Goal: Information Seeking & Learning: Learn about a topic

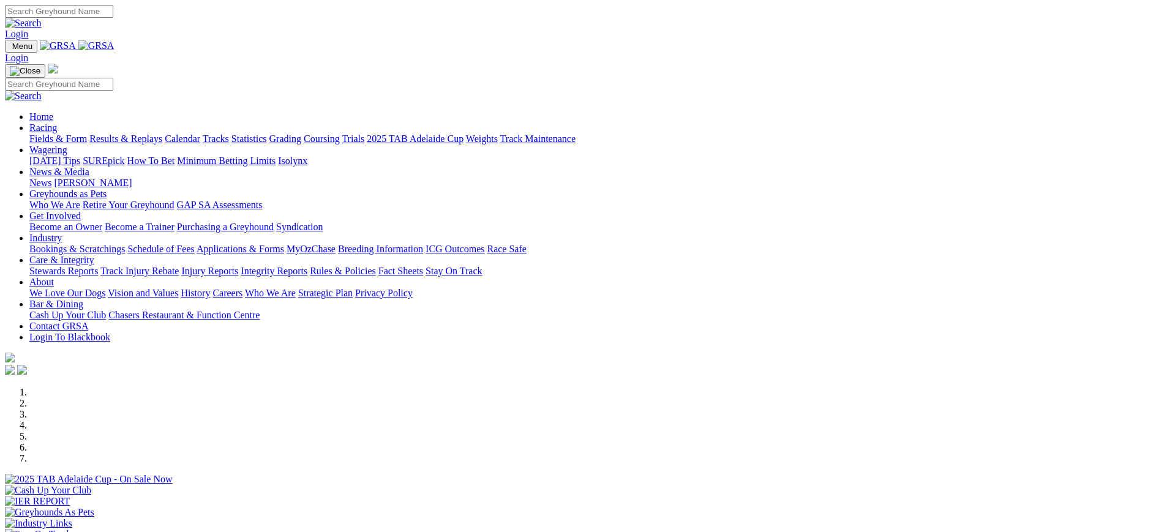
click at [51, 178] on link "News" at bounding box center [40, 183] width 22 height 10
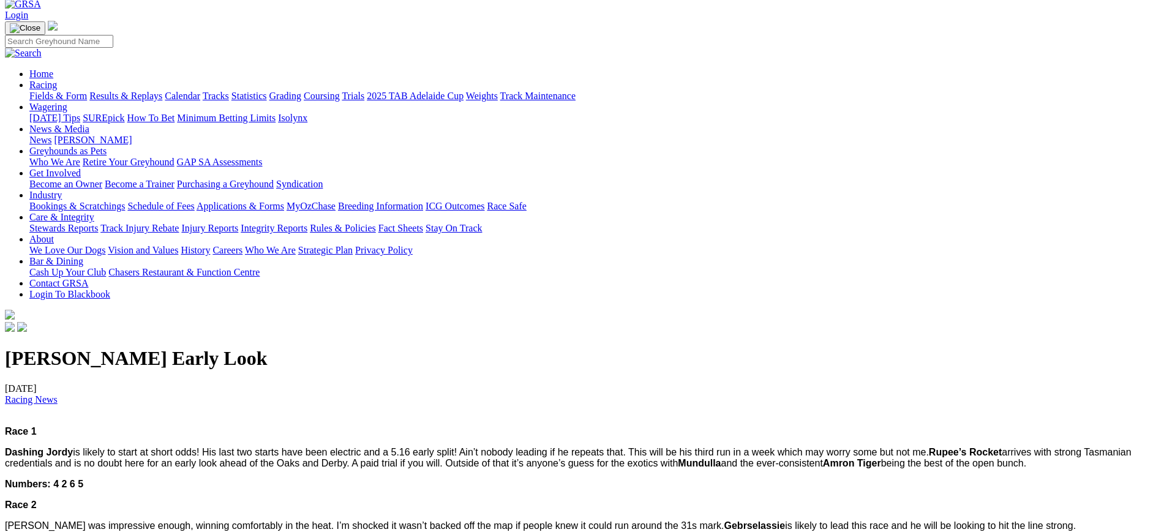
scroll to position [43, 0]
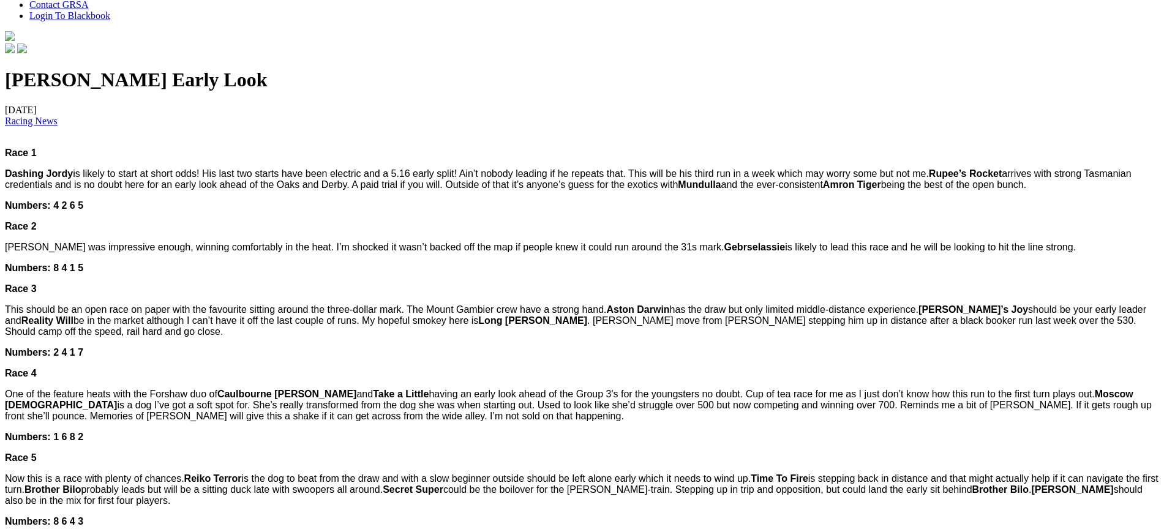
scroll to position [361, 0]
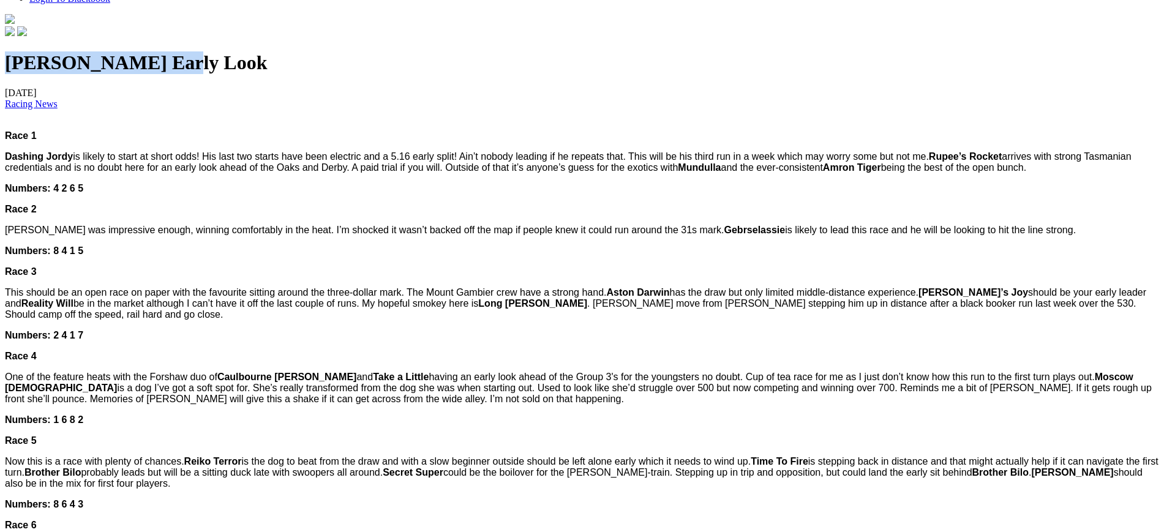
drag, startPoint x: 357, startPoint y: 89, endPoint x: 181, endPoint y: 100, distance: 176.1
click at [181, 74] on h1 "[PERSON_NAME] Early Look" at bounding box center [582, 62] width 1154 height 23
copy h1 "[PERSON_NAME] Early Look"
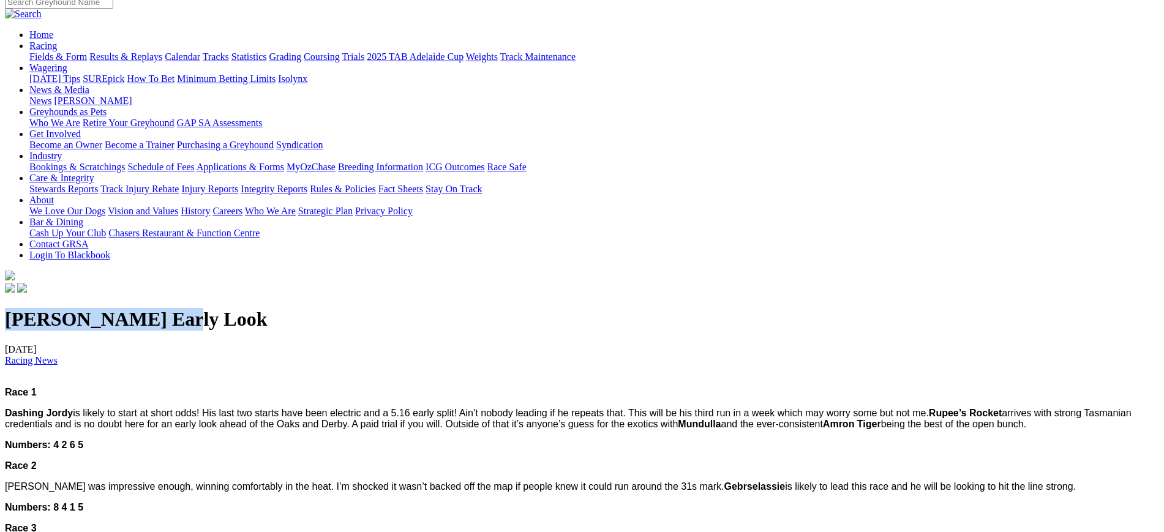
scroll to position [0, 0]
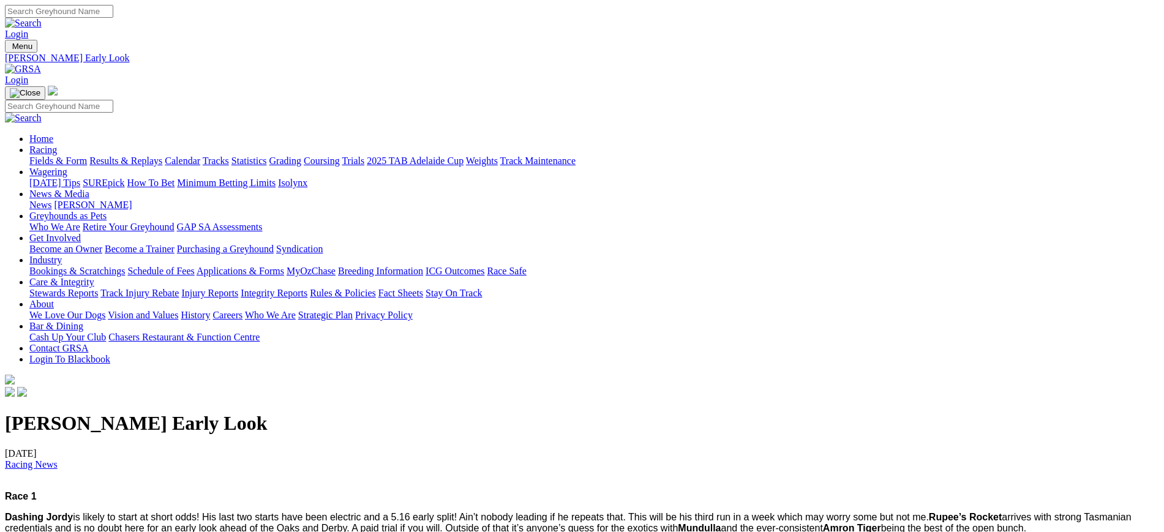
drag, startPoint x: 1115, startPoint y: 6, endPoint x: 194, endPoint y: 91, distance: 925.5
click at [194, 200] on div "News [PERSON_NAME]" at bounding box center [594, 205] width 1130 height 11
